Goal: Transaction & Acquisition: Register for event/course

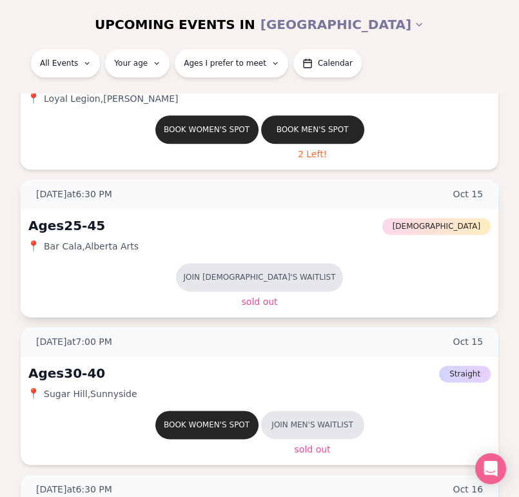
scroll to position [1417, 0]
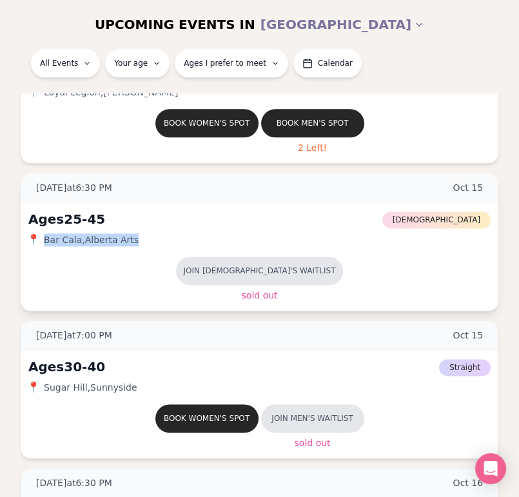
drag, startPoint x: 131, startPoint y: 236, endPoint x: 30, endPoint y: 236, distance: 101.1
click at [34, 238] on div "📍 Bar Cala , [GEOGRAPHIC_DATA] Arts" at bounding box center [259, 239] width 462 height 13
copy div "📍 Bar Cala , [GEOGRAPHIC_DATA] Arts"
click at [171, 210] on div "Ages [DEMOGRAPHIC_DATA] [DEMOGRAPHIC_DATA]" at bounding box center [259, 219] width 462 height 18
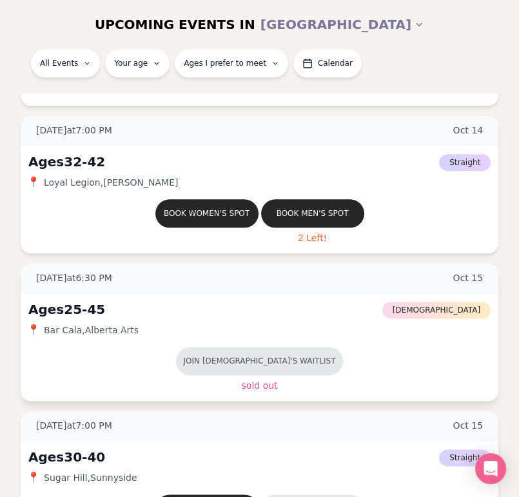
scroll to position [1353, 0]
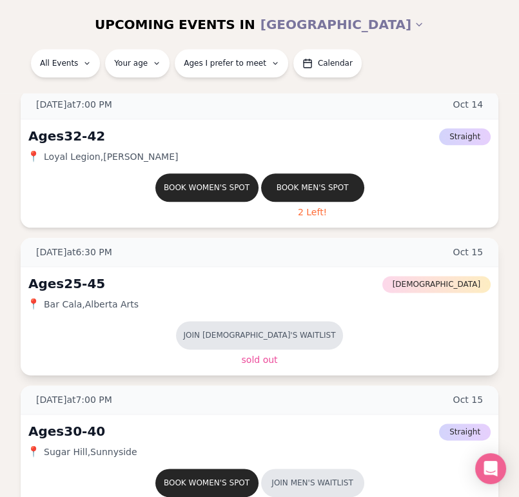
click at [94, 328] on div "Join [DEMOGRAPHIC_DATA]'s waitlist Sold Out" at bounding box center [259, 344] width 462 height 46
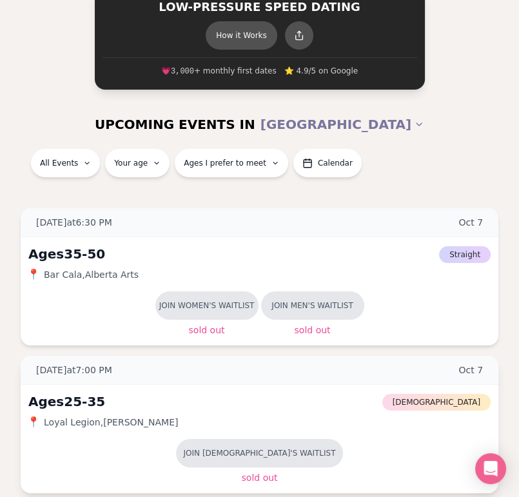
scroll to position [64, 0]
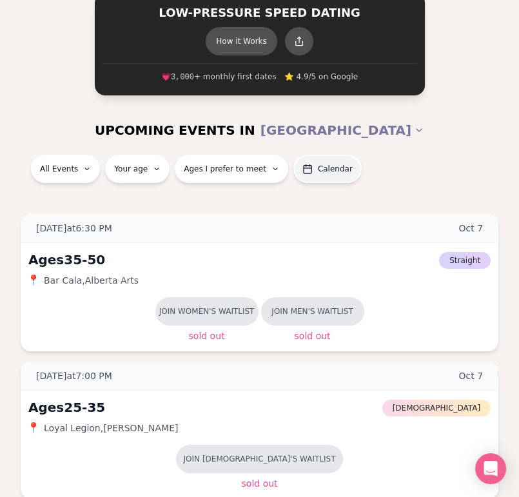
click at [302, 173] on button "Calendar" at bounding box center [327, 169] width 68 height 28
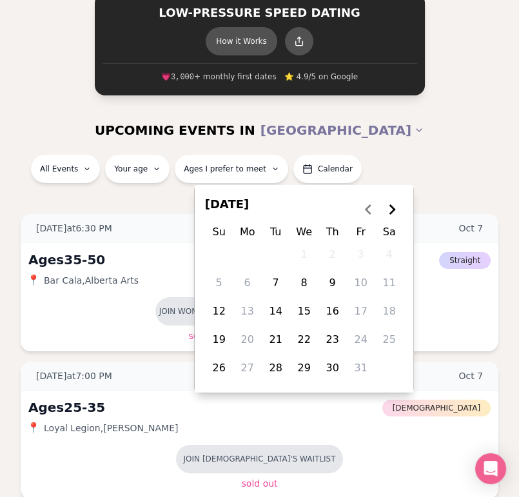
click at [375, 163] on div "All Events Your age Ages I prefer to meet Calendar" at bounding box center [259, 171] width 498 height 33
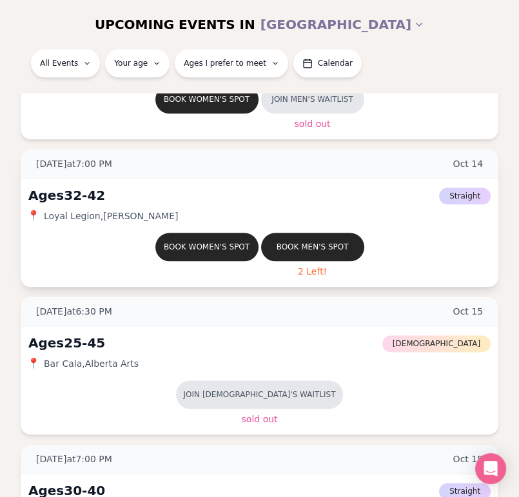
scroll to position [1417, 0]
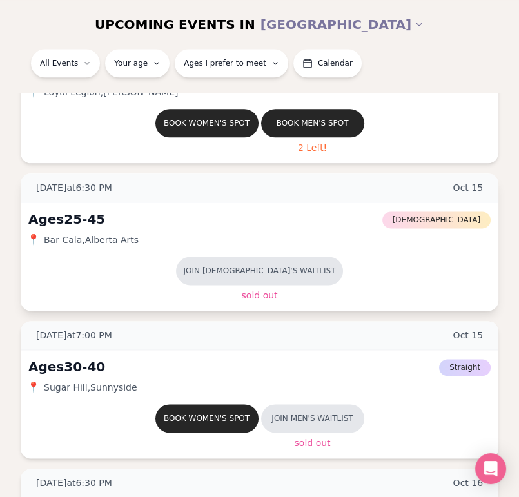
click at [323, 267] on div "Join [DEMOGRAPHIC_DATA]'s waitlist Sold Out" at bounding box center [259, 279] width 462 height 46
click at [120, 267] on div "Join [DEMOGRAPHIC_DATA]'s waitlist Sold Out" at bounding box center [259, 279] width 462 height 46
click at [115, 256] on div "Join [DEMOGRAPHIC_DATA]'s waitlist Sold Out" at bounding box center [259, 279] width 462 height 46
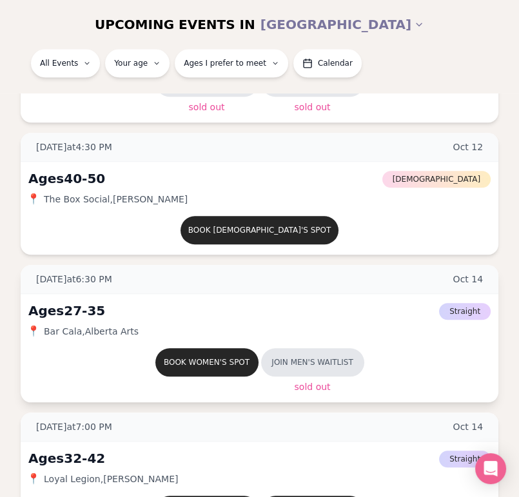
click at [176, 298] on div "Ages [DEMOGRAPHIC_DATA] Straight 📍 Bar Cala , [GEOGRAPHIC_DATA] Arts Book women…" at bounding box center [259, 348] width 477 height 108
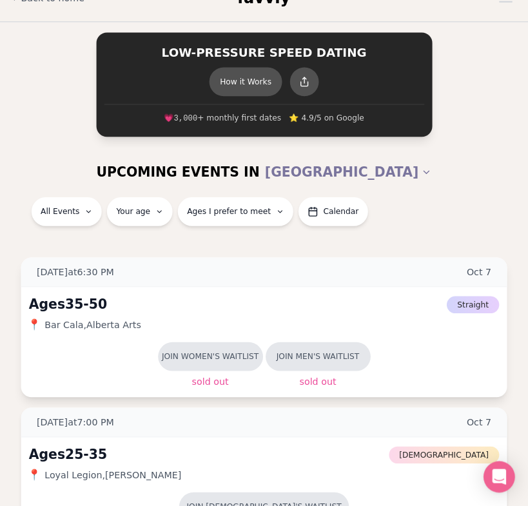
scroll to position [0, 0]
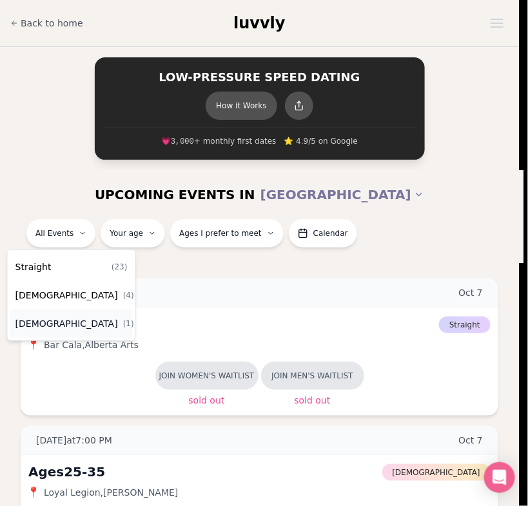
click at [75, 322] on div "[DEMOGRAPHIC_DATA] ( 1 )" at bounding box center [71, 323] width 122 height 28
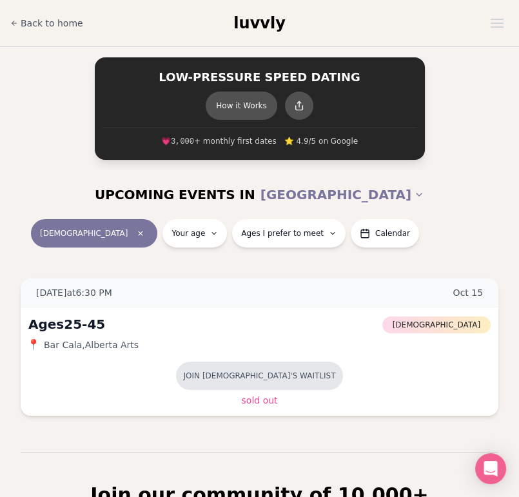
click at [140, 264] on section "UPCOMING EVENTS IN [GEOGRAPHIC_DATA] [DEMOGRAPHIC_DATA] Your age Ages I prefer …" at bounding box center [259, 311] width 519 height 282
click at [15, 21] on icon at bounding box center [14, 23] width 8 height 8
